Goal: Transaction & Acquisition: Purchase product/service

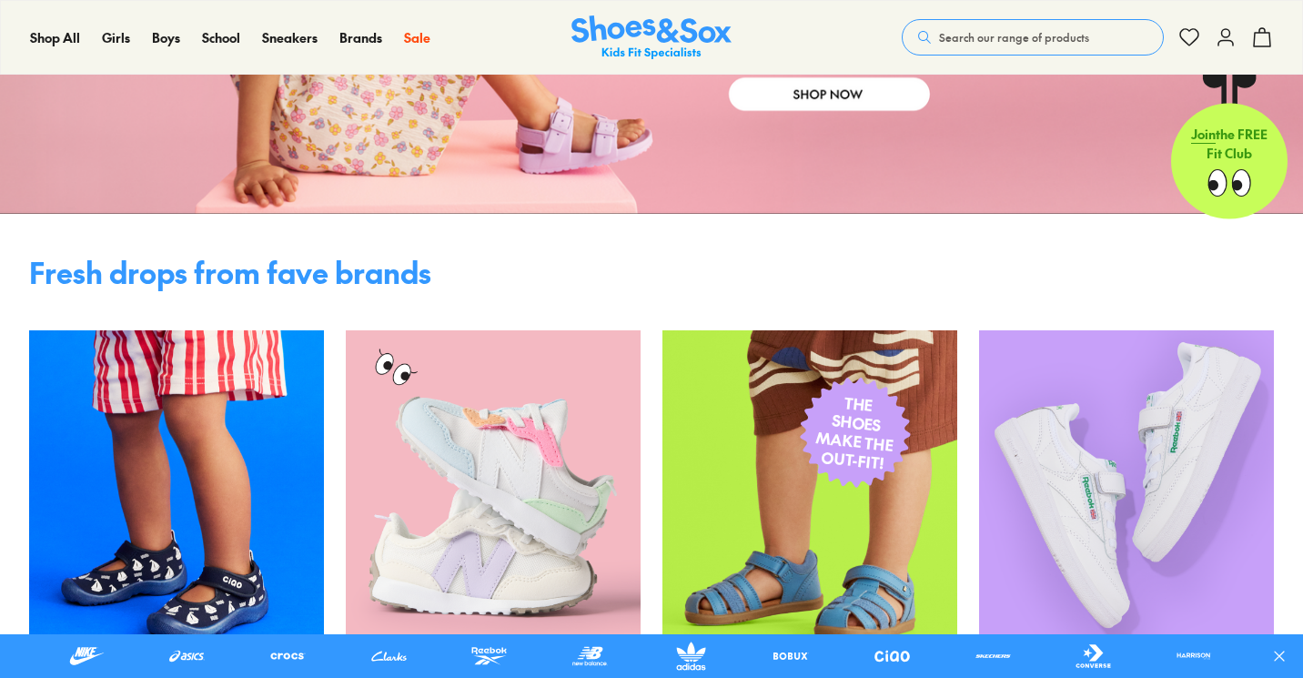
scroll to position [723, 0]
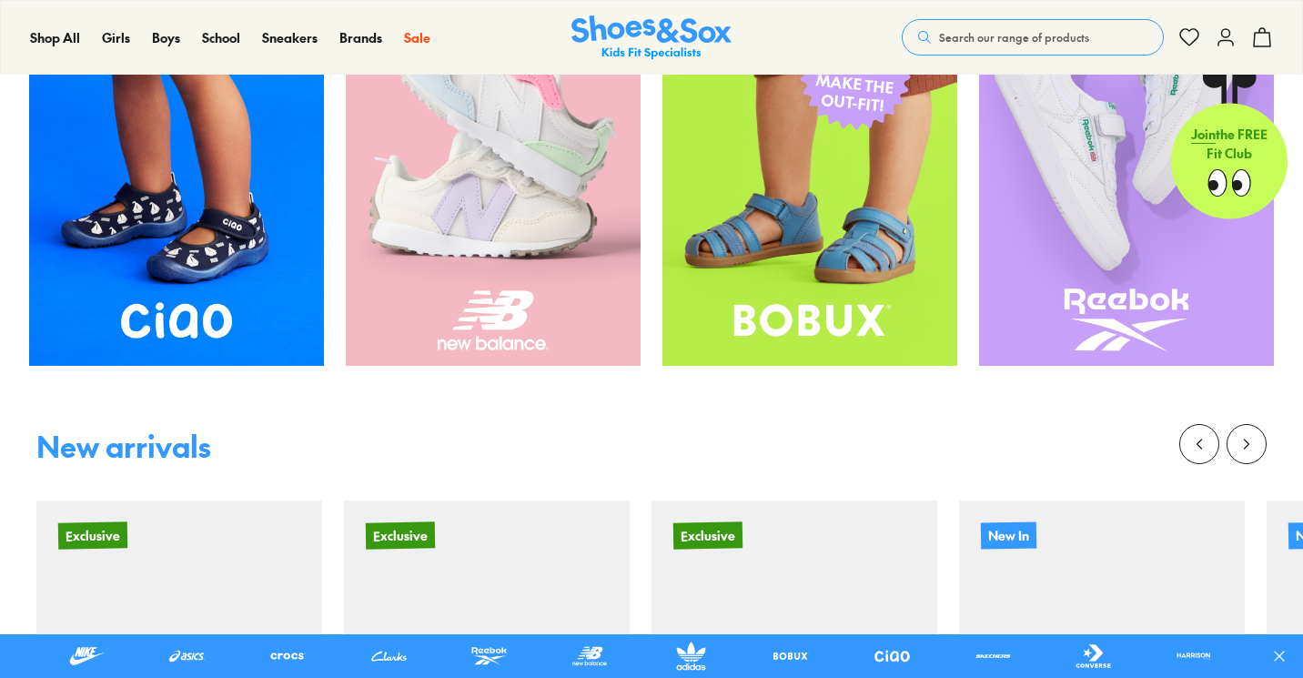
click at [193, 241] on img at bounding box center [176, 169] width 295 height 393
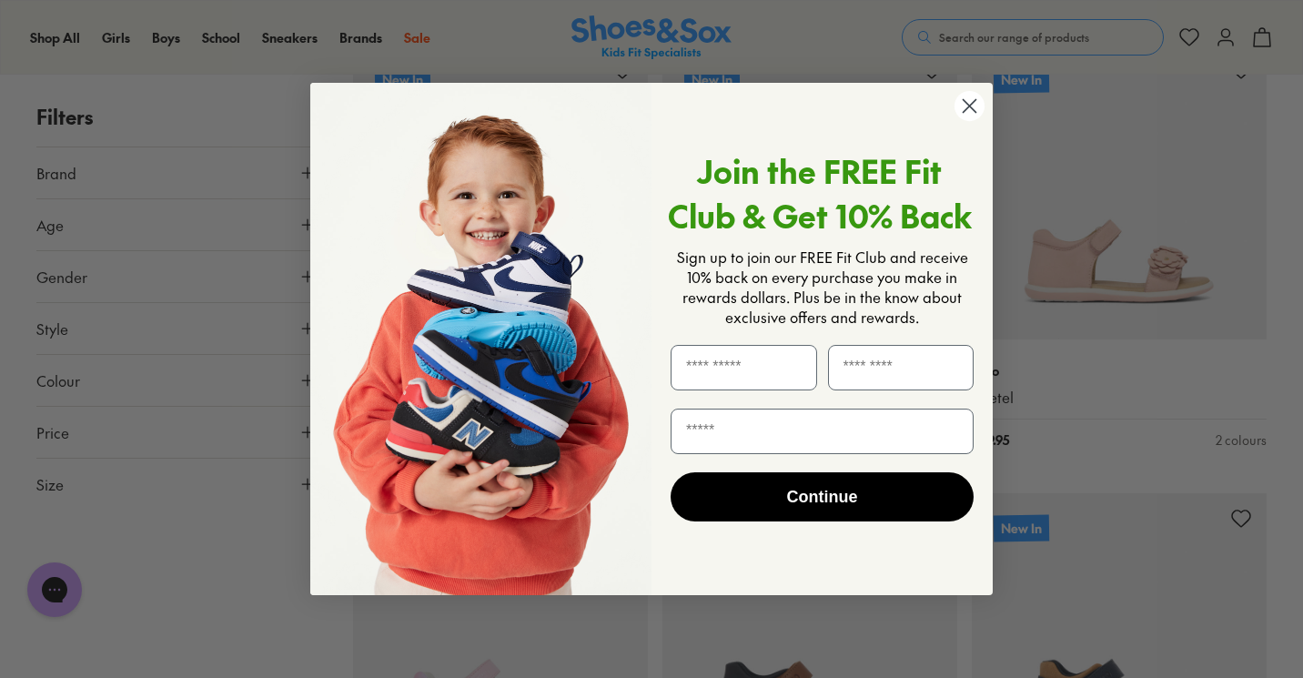
scroll to position [2490, 0]
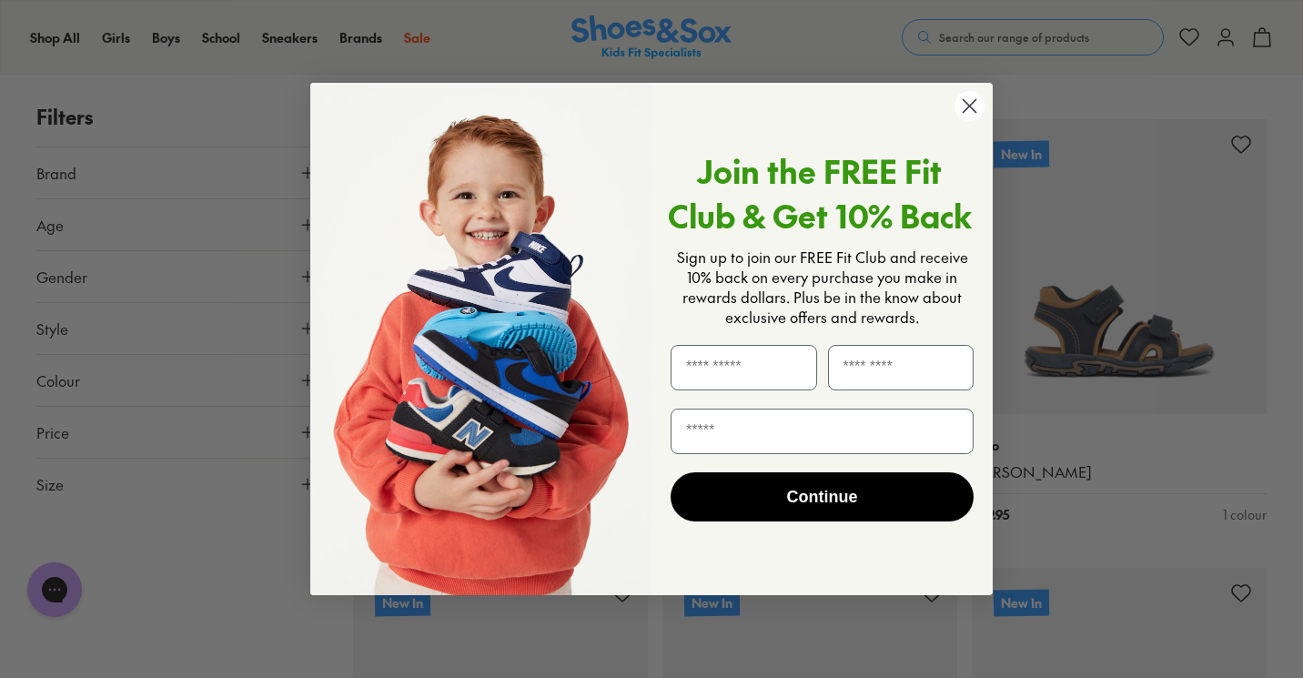
click at [967, 112] on circle "Close dialog" at bounding box center [969, 106] width 30 height 30
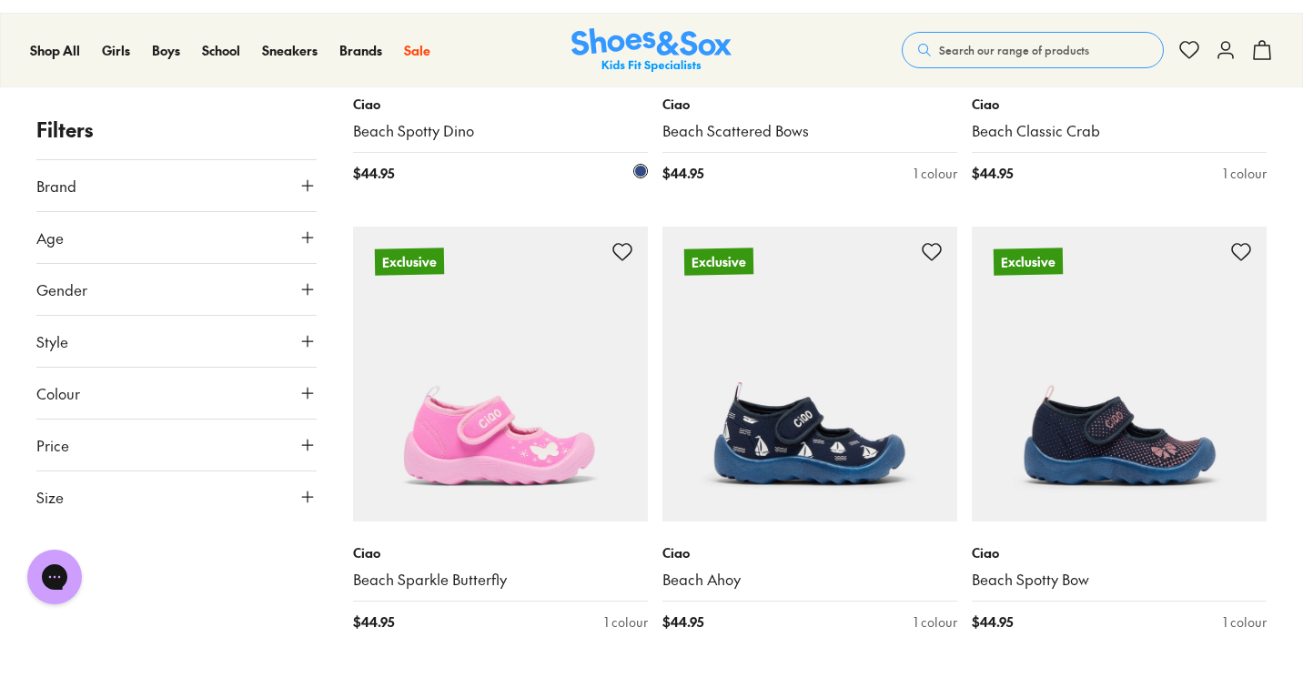
scroll to position [629, 0]
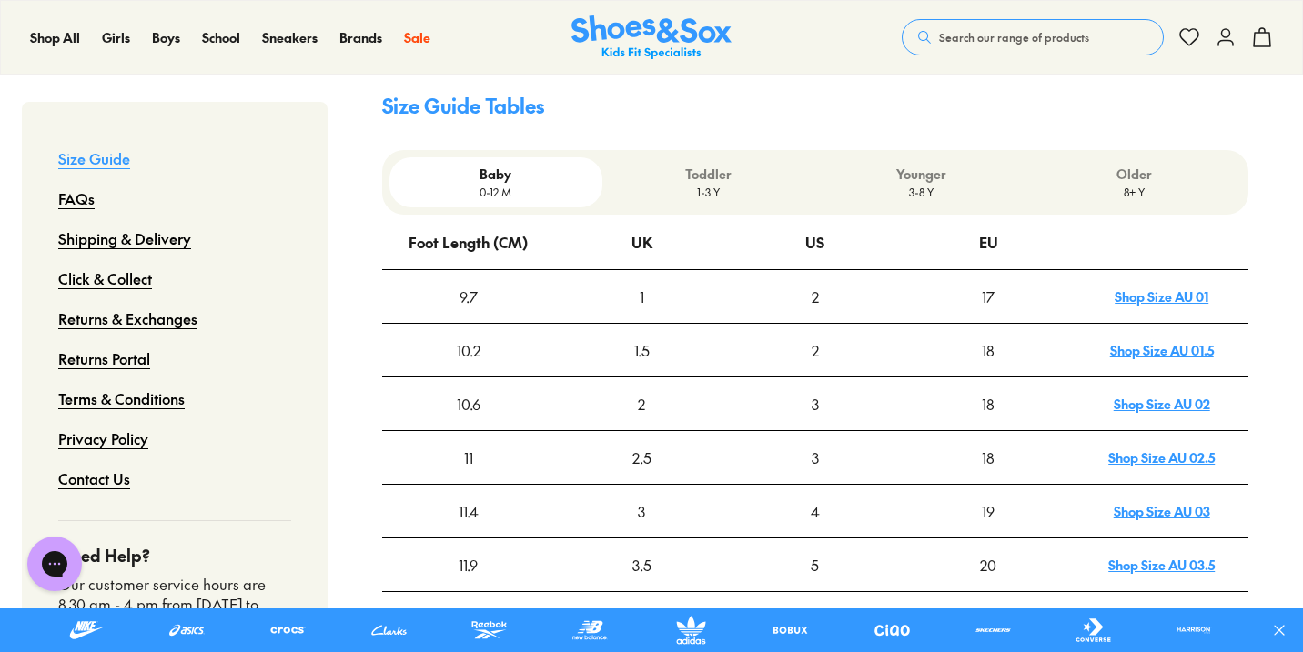
scroll to position [521, 0]
click at [724, 165] on p "Toddler" at bounding box center [708, 174] width 198 height 19
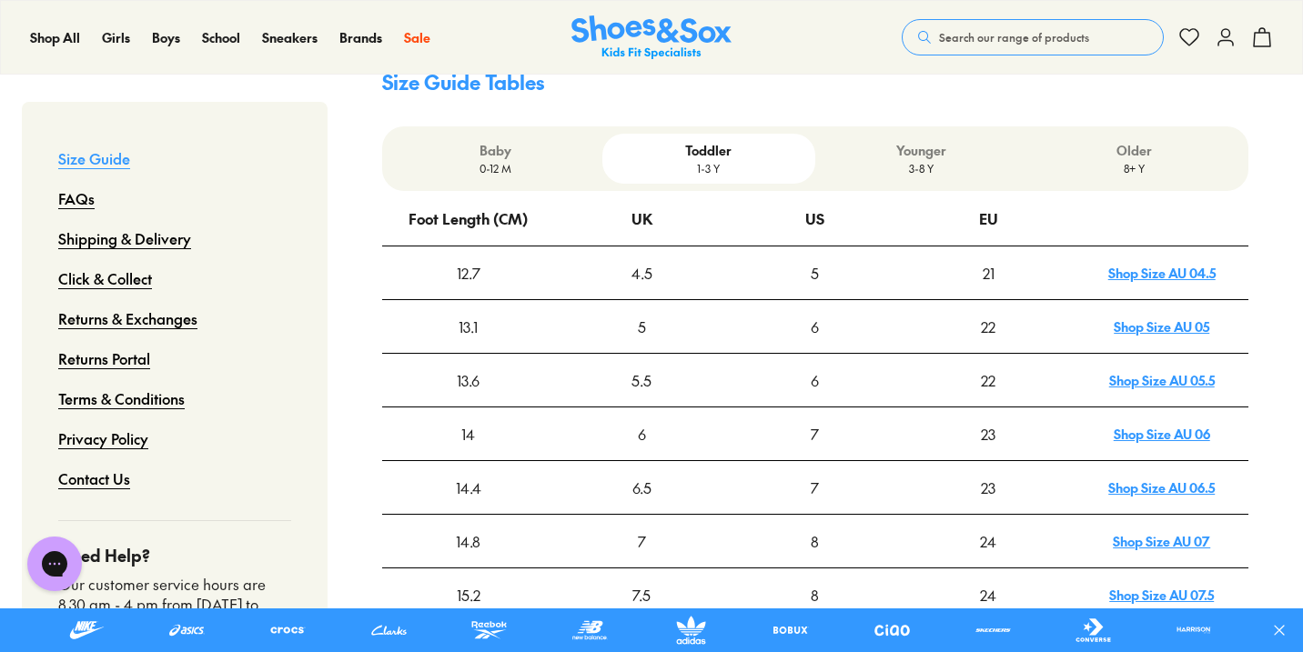
scroll to position [594, 0]
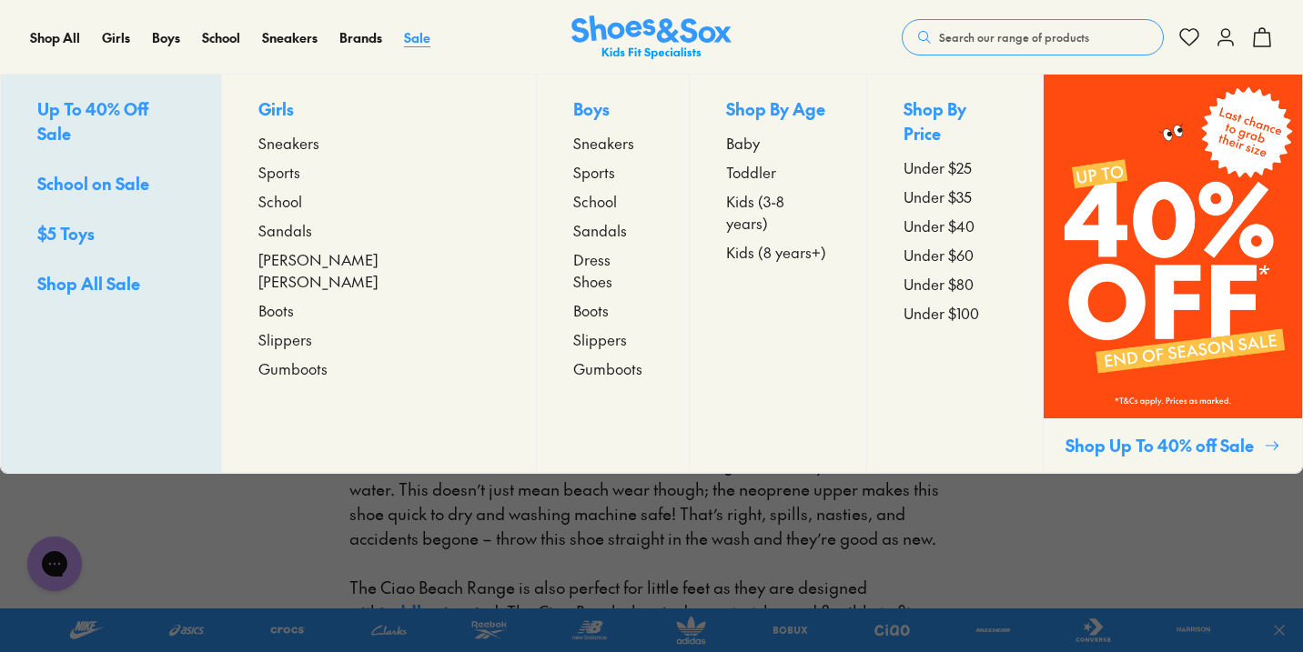
click at [421, 35] on span "Sale" at bounding box center [417, 37] width 26 height 18
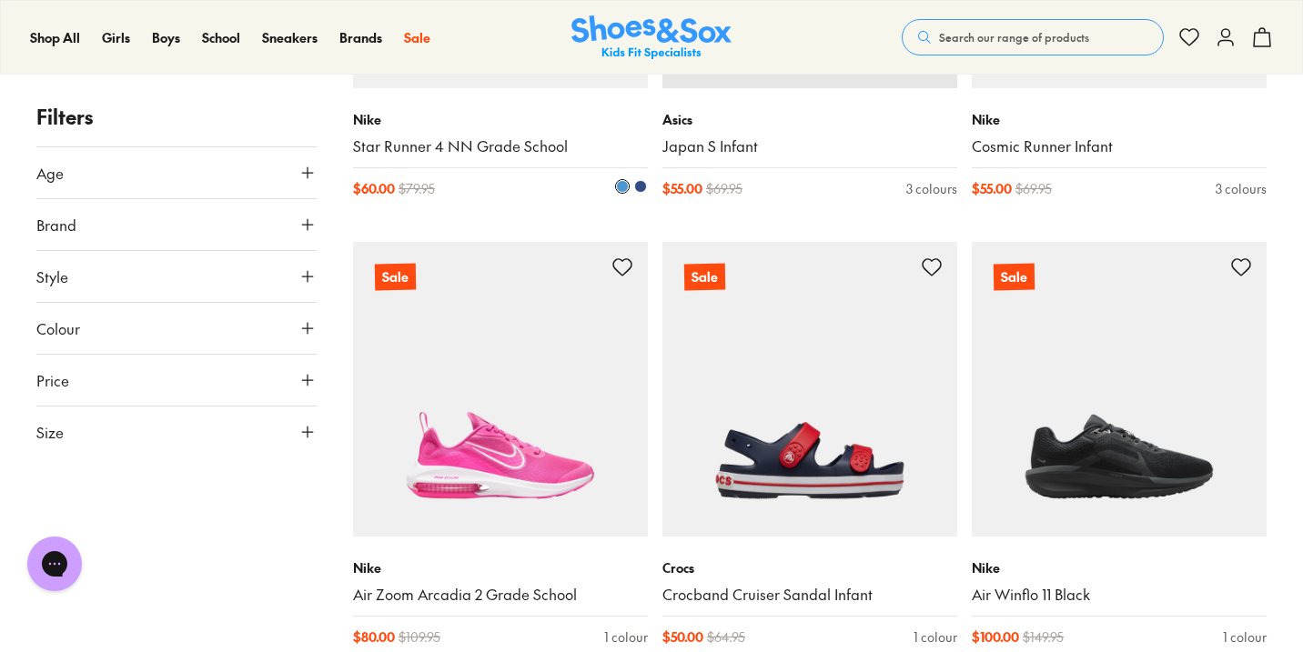
scroll to position [4166, 0]
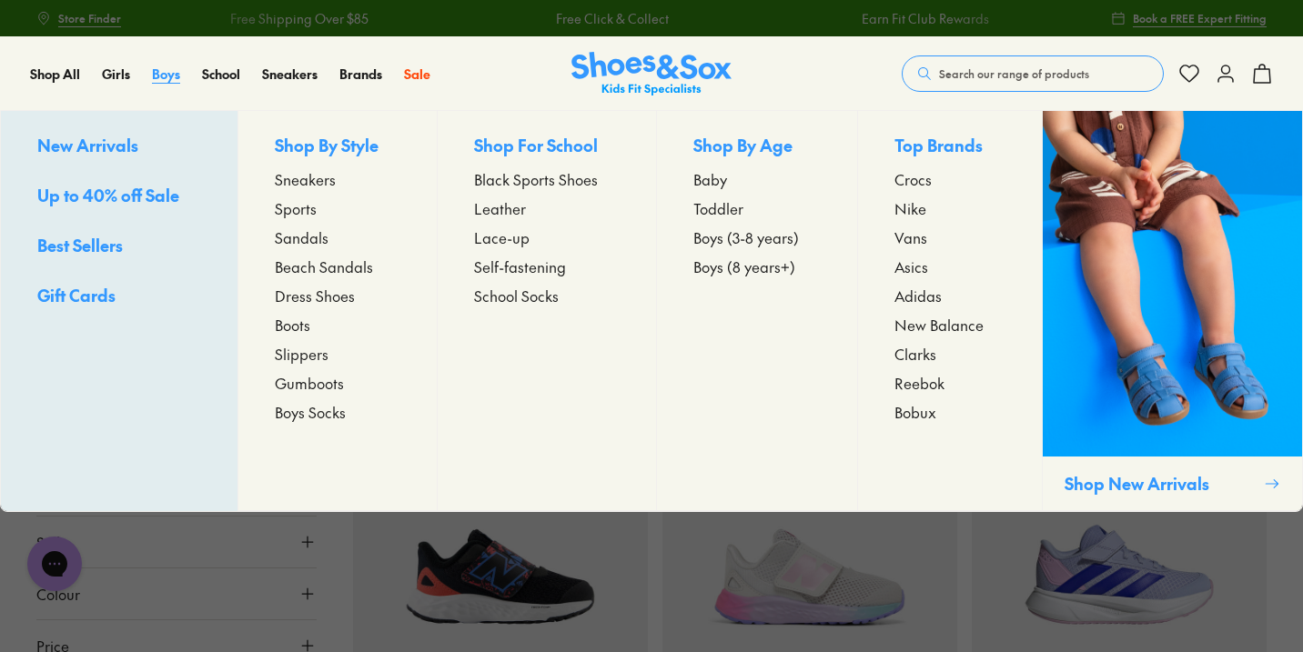
click at [160, 75] on span "Boys" at bounding box center [166, 74] width 28 height 18
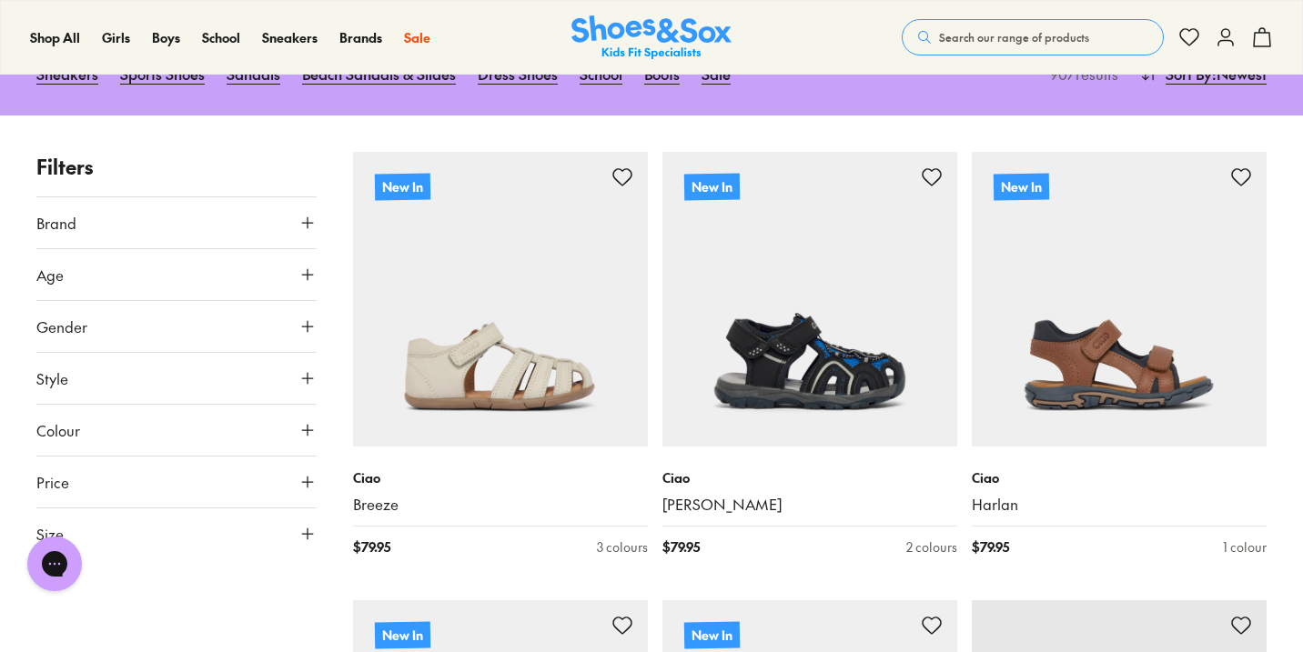
click at [119, 273] on button "Age" at bounding box center [176, 274] width 280 height 51
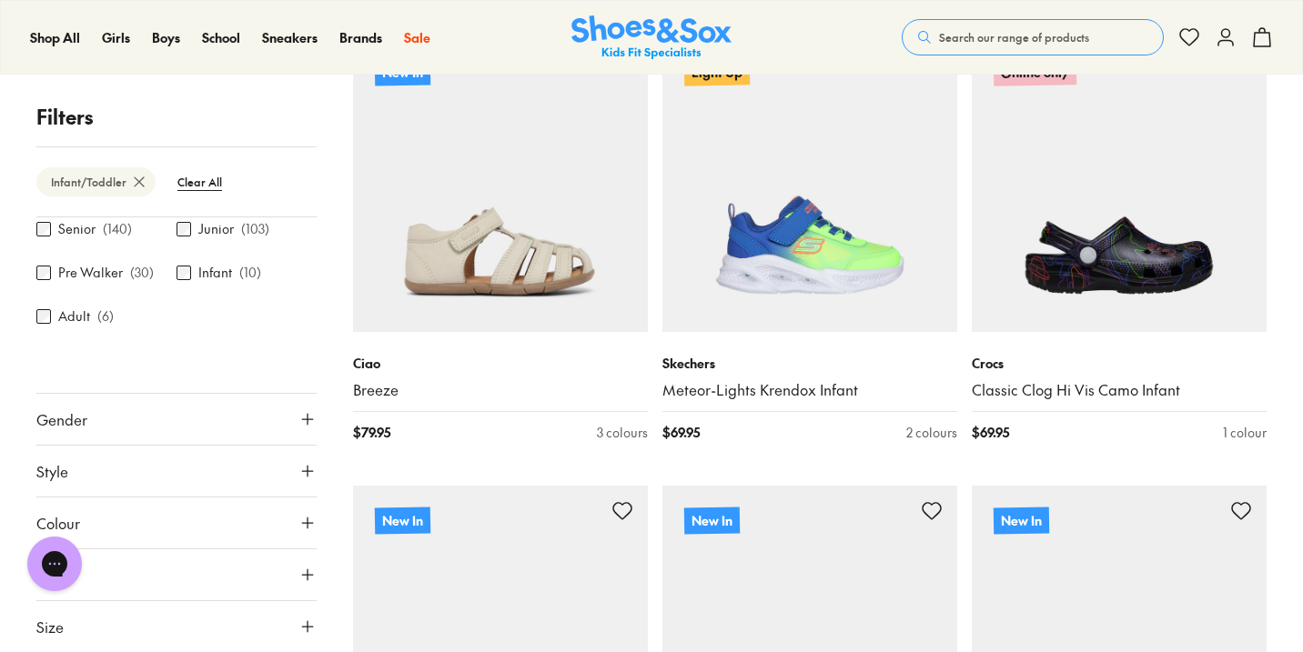
scroll to position [196, 0]
click at [236, 422] on button "Gender" at bounding box center [176, 419] width 280 height 51
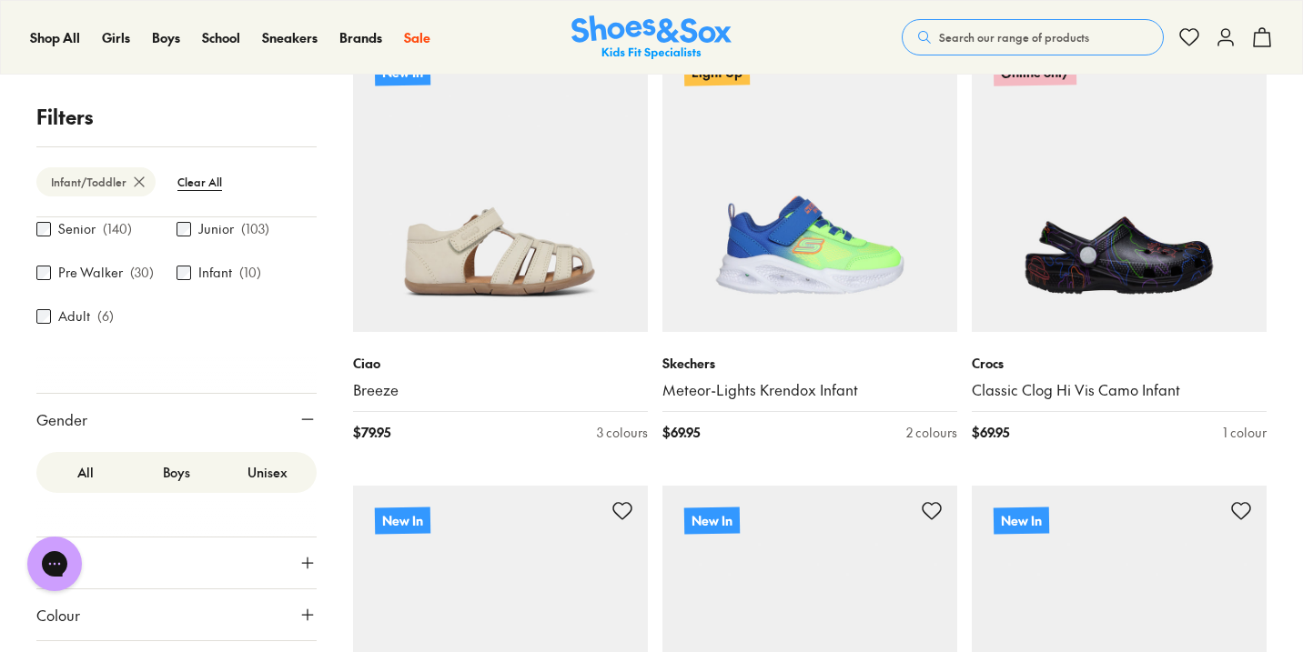
click at [176, 480] on label "Boys" at bounding box center [176, 473] width 91 height 34
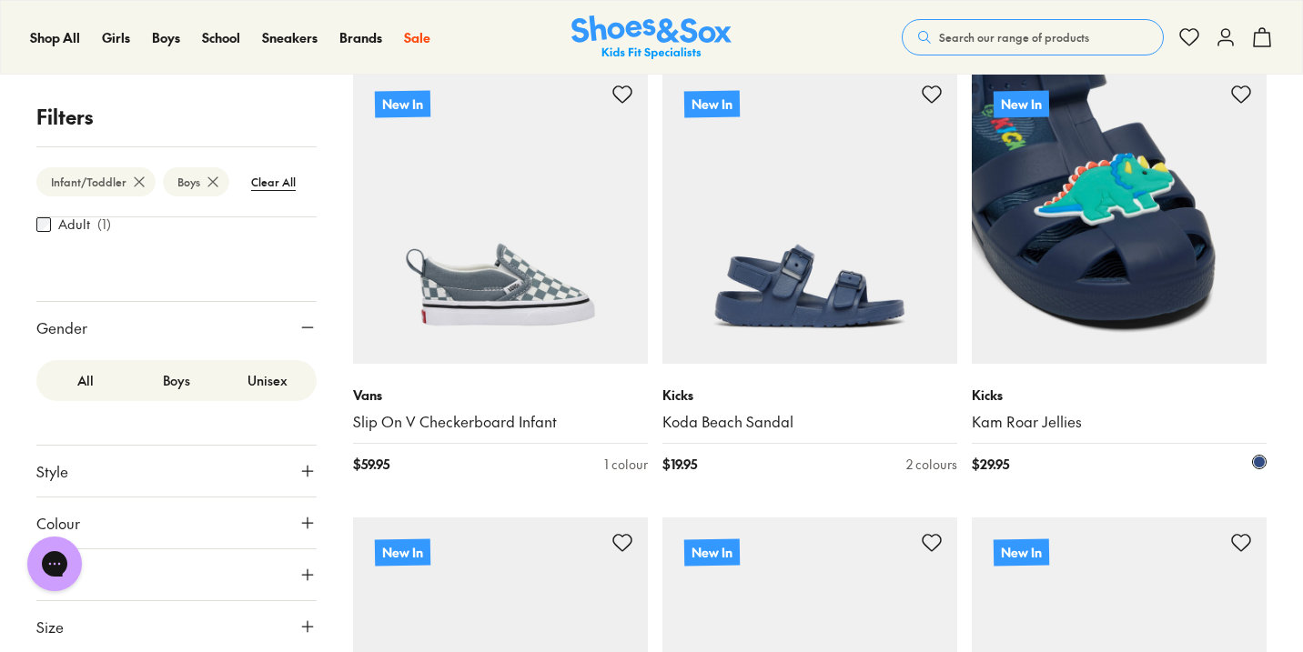
scroll to position [752, 0]
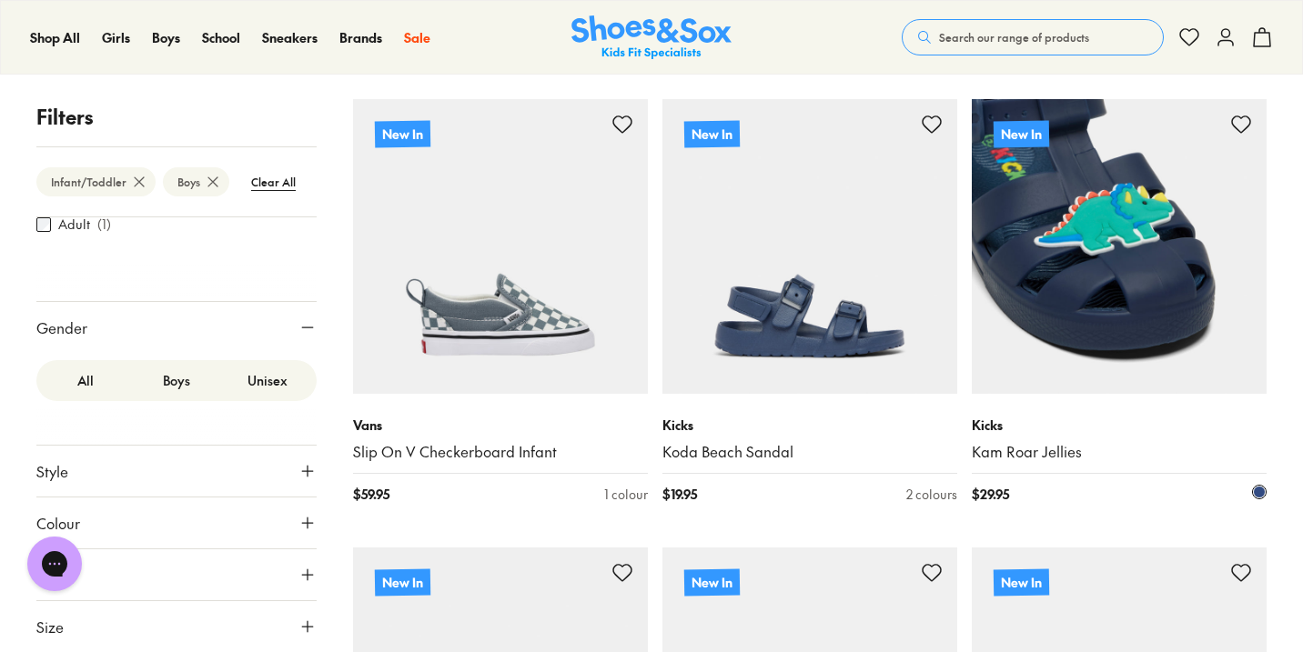
click at [1140, 251] on img at bounding box center [1118, 246] width 295 height 295
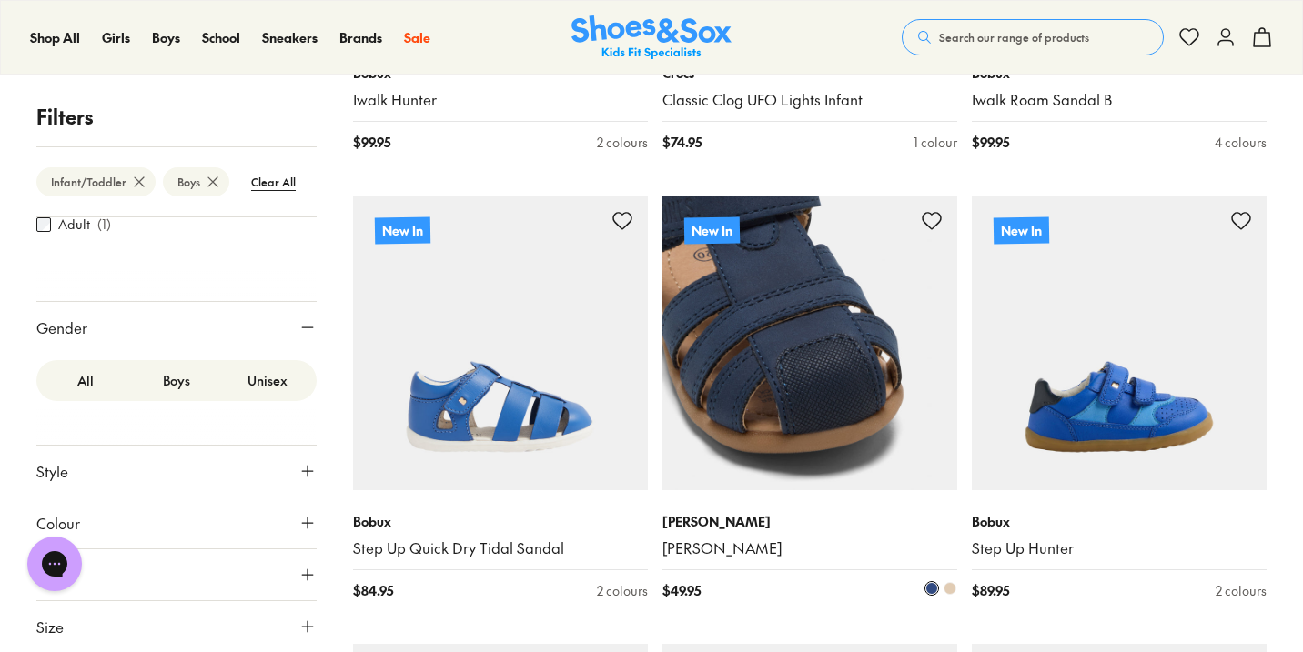
scroll to position [3776, 0]
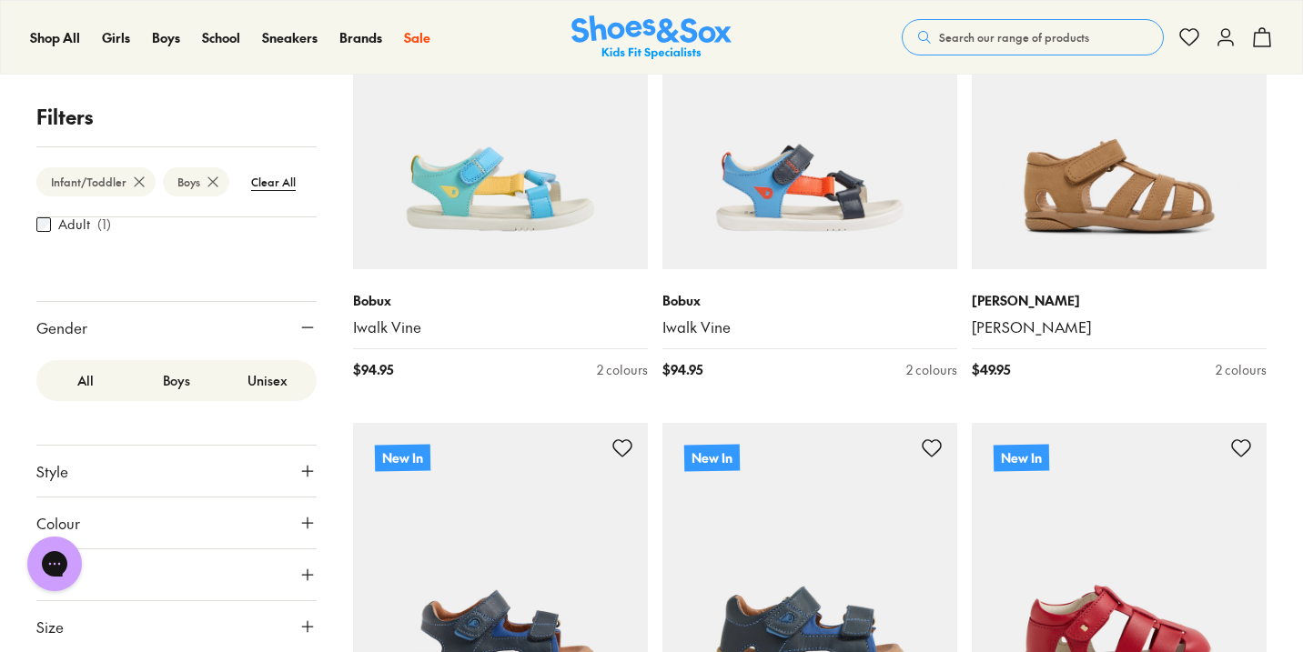
scroll to position [5015, 0]
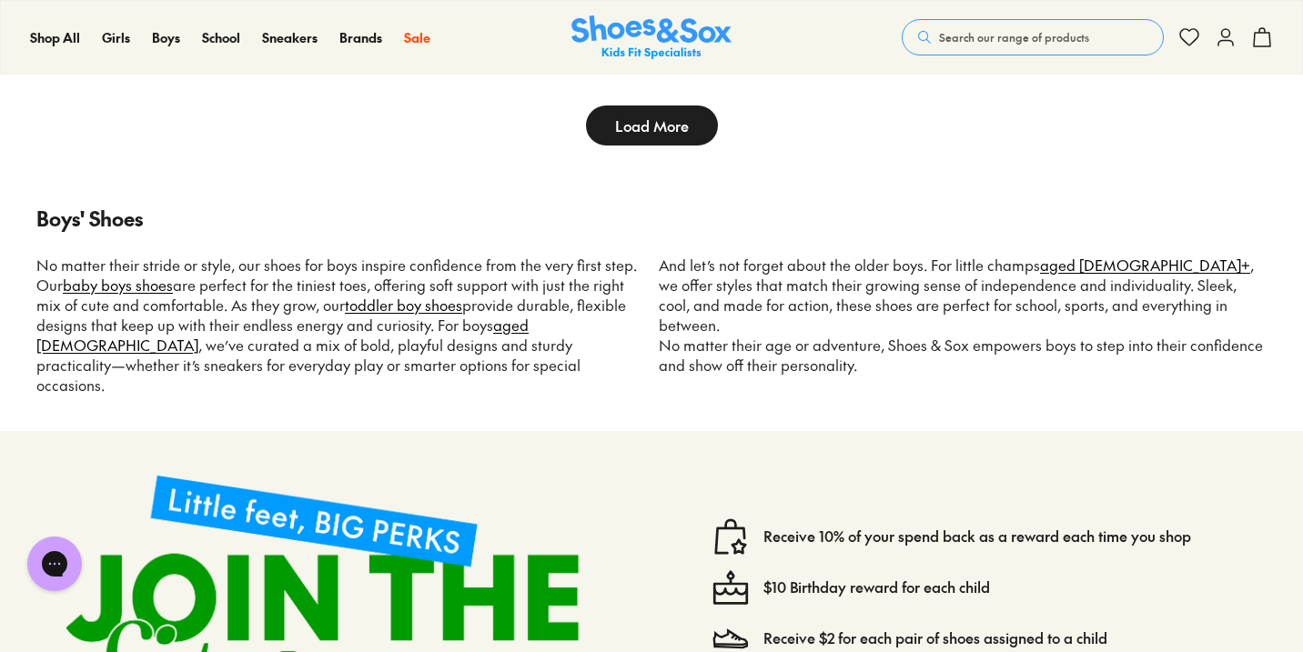
scroll to position [10344, 0]
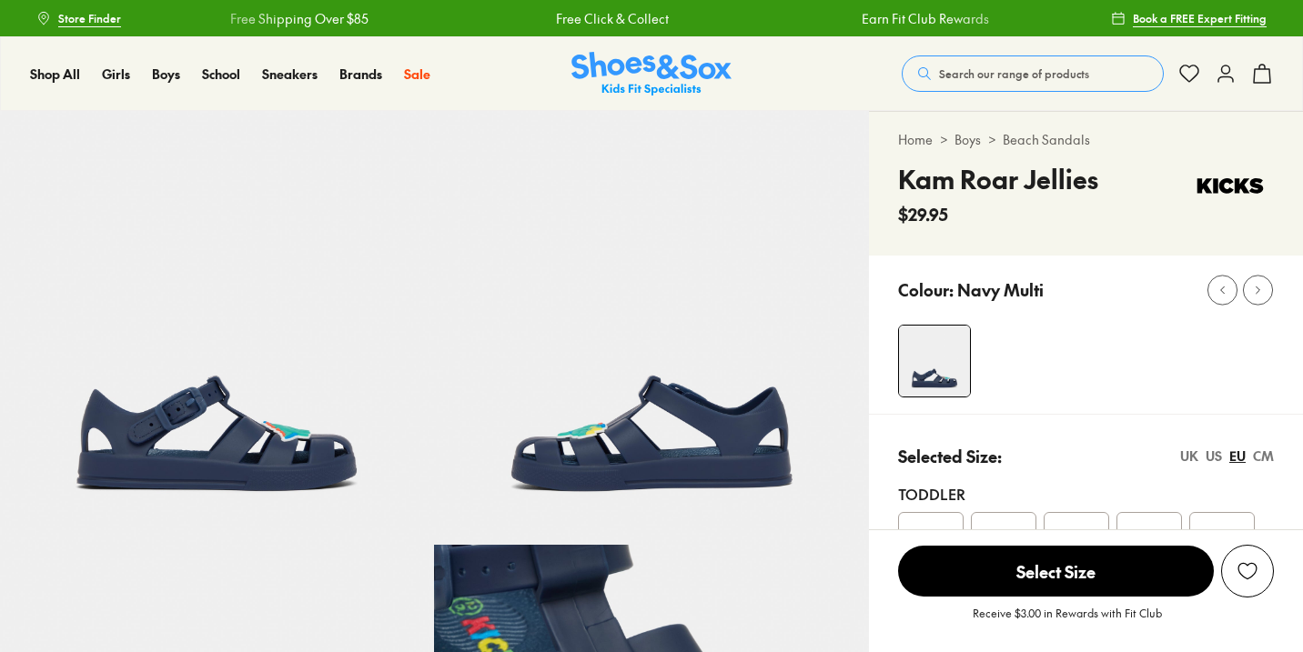
scroll to position [363, 0]
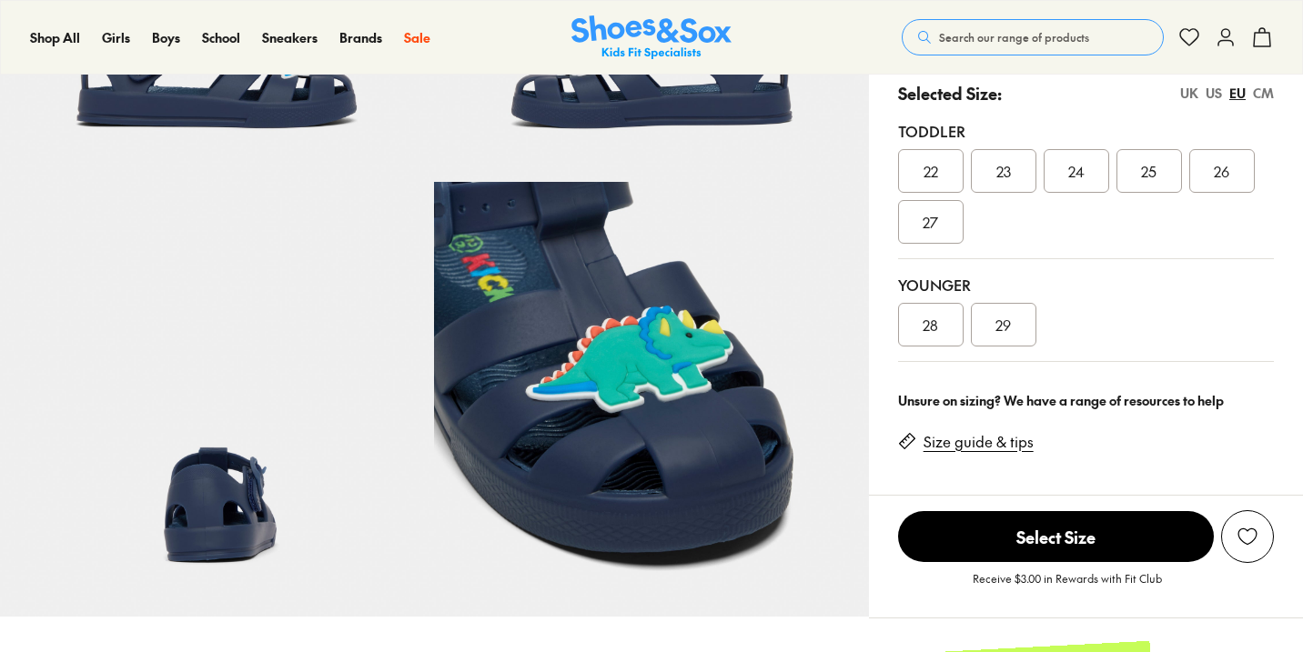
select select "*"
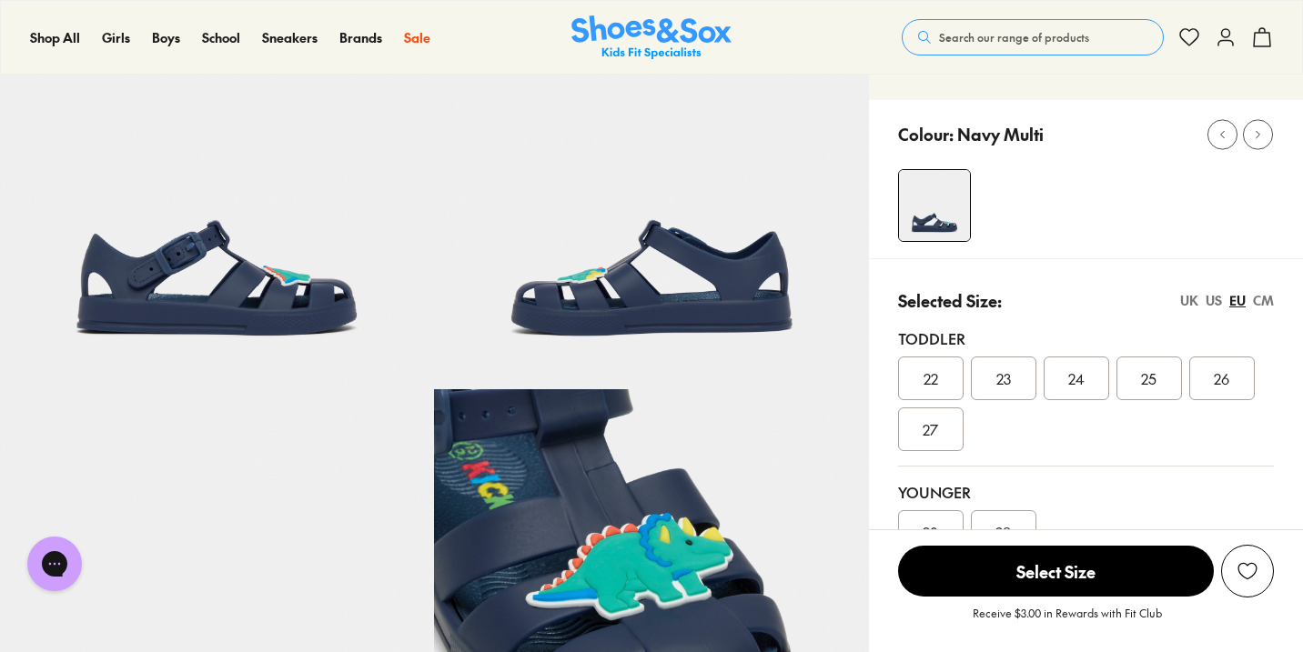
scroll to position [155, 0]
